Goal: Task Accomplishment & Management: Manage account settings

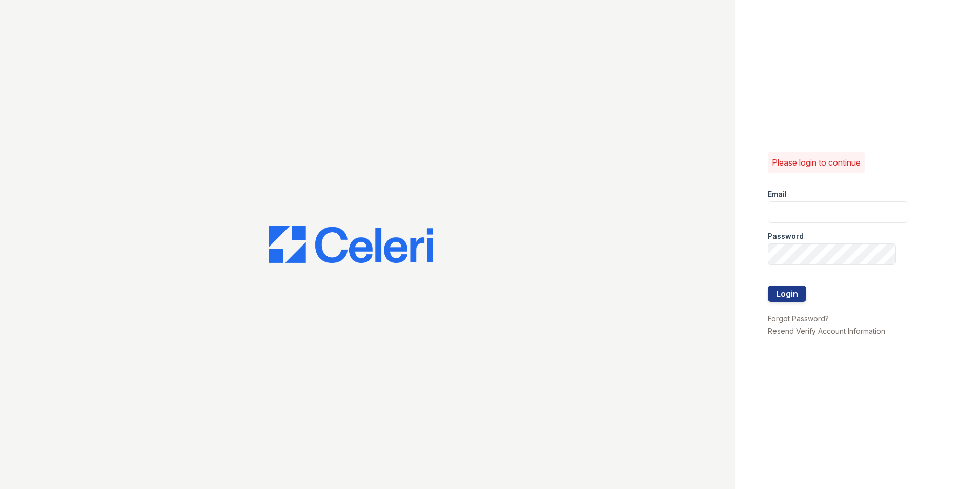
type input "[DOMAIN_NAME][EMAIL_ADDRESS][DOMAIN_NAME]"
click at [806, 292] on form "Email [DOMAIN_NAME][EMAIL_ADDRESS][DOMAIN_NAME] Password Login" at bounding box center [838, 246] width 140 height 131
click at [804, 292] on button "Login" at bounding box center [787, 293] width 38 height 16
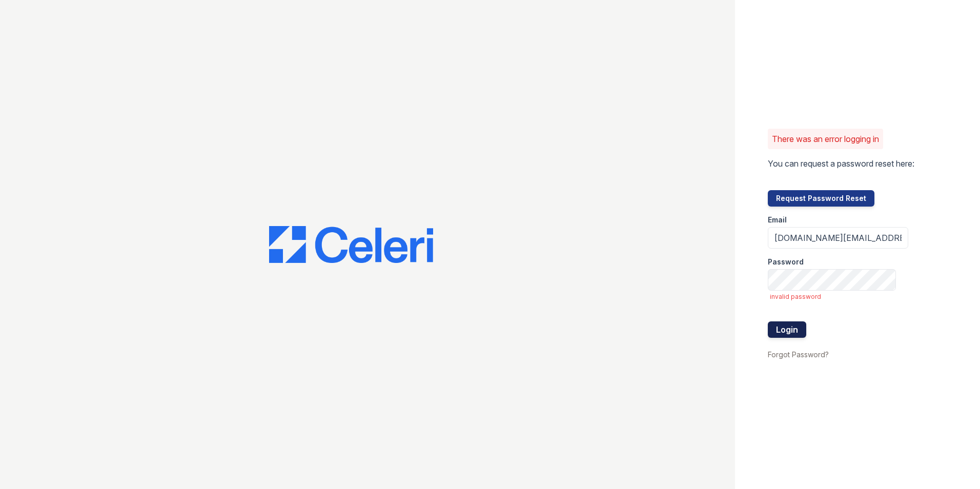
click at [794, 333] on button "Login" at bounding box center [787, 329] width 38 height 16
